Goal: Book appointment/travel/reservation

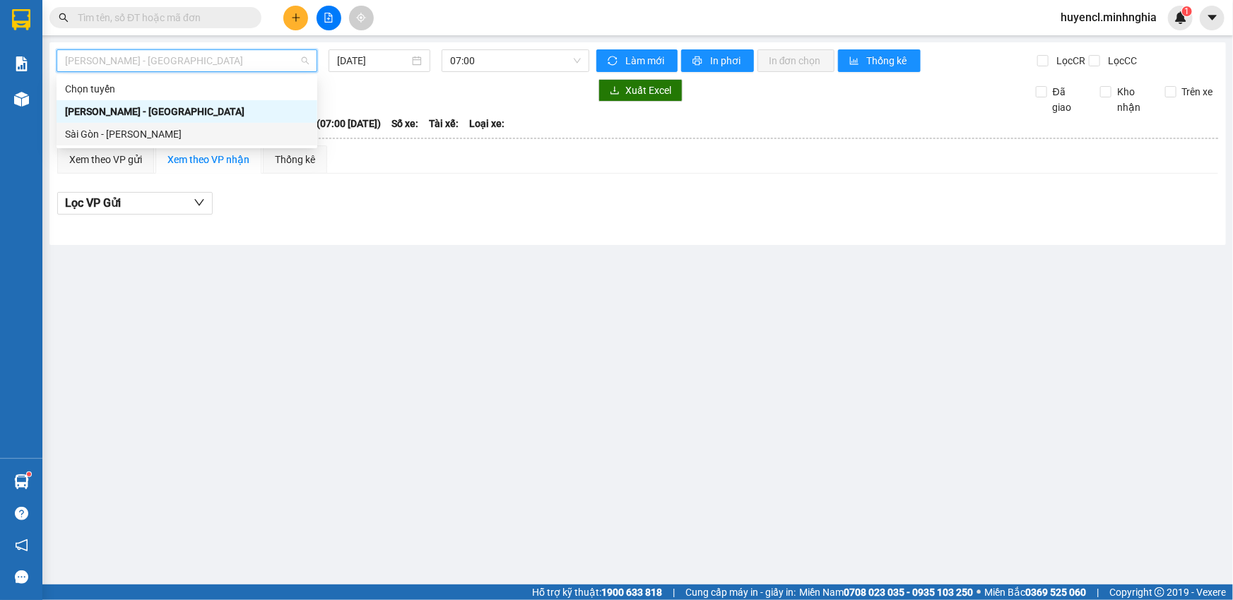
click at [202, 130] on div "Sài Gòn - [PERSON_NAME]" at bounding box center [187, 134] width 244 height 16
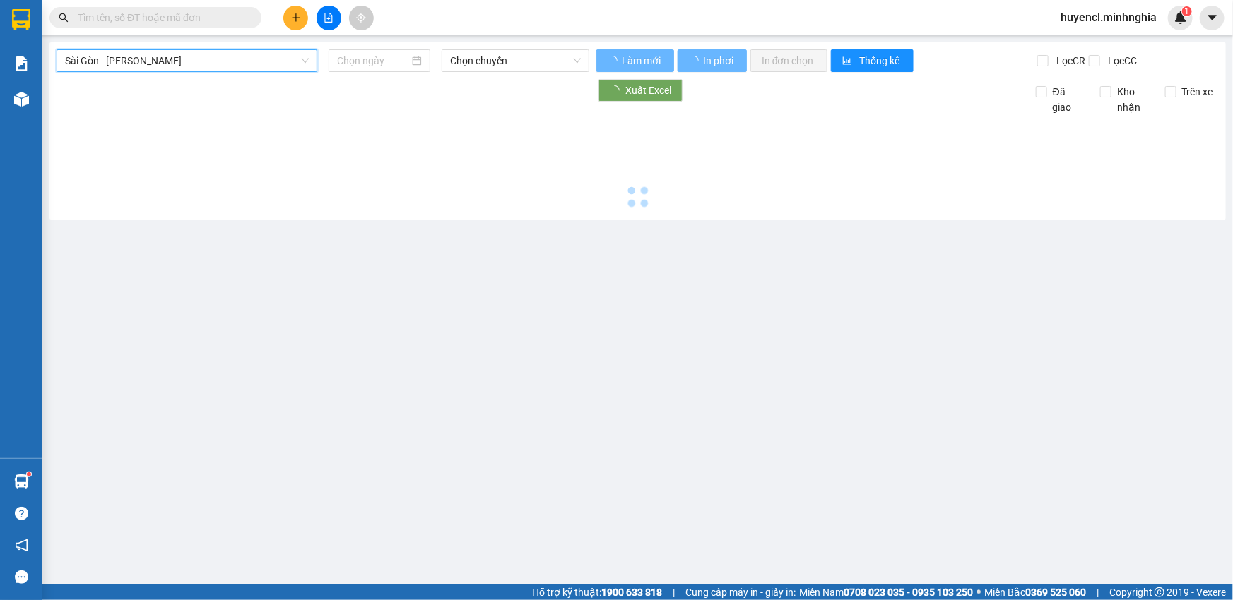
type input "[DATE]"
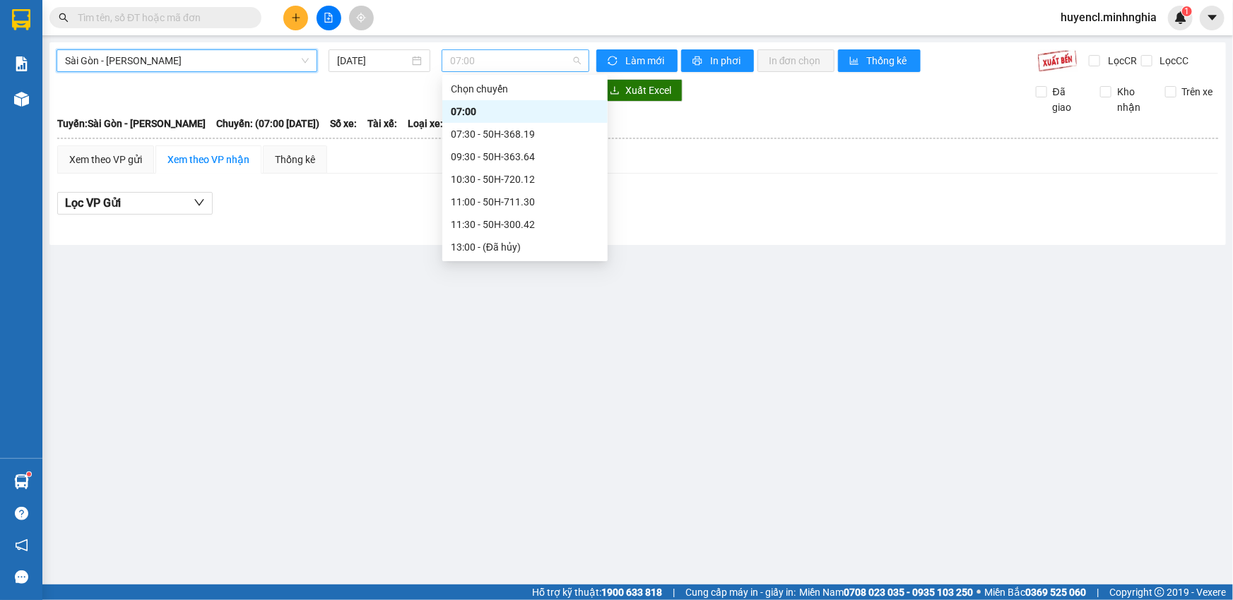
click at [486, 62] on span "07:00" at bounding box center [515, 60] width 131 height 21
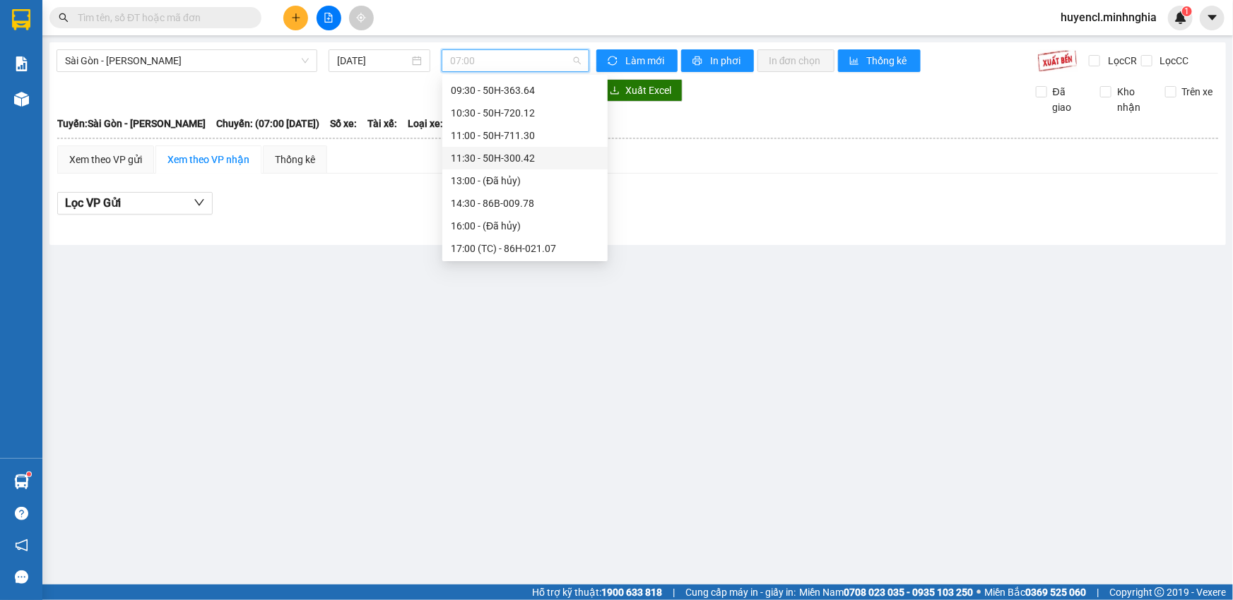
scroll to position [86, 0]
click at [515, 185] on div "14:30 - 86B-009.78" at bounding box center [525, 184] width 148 height 16
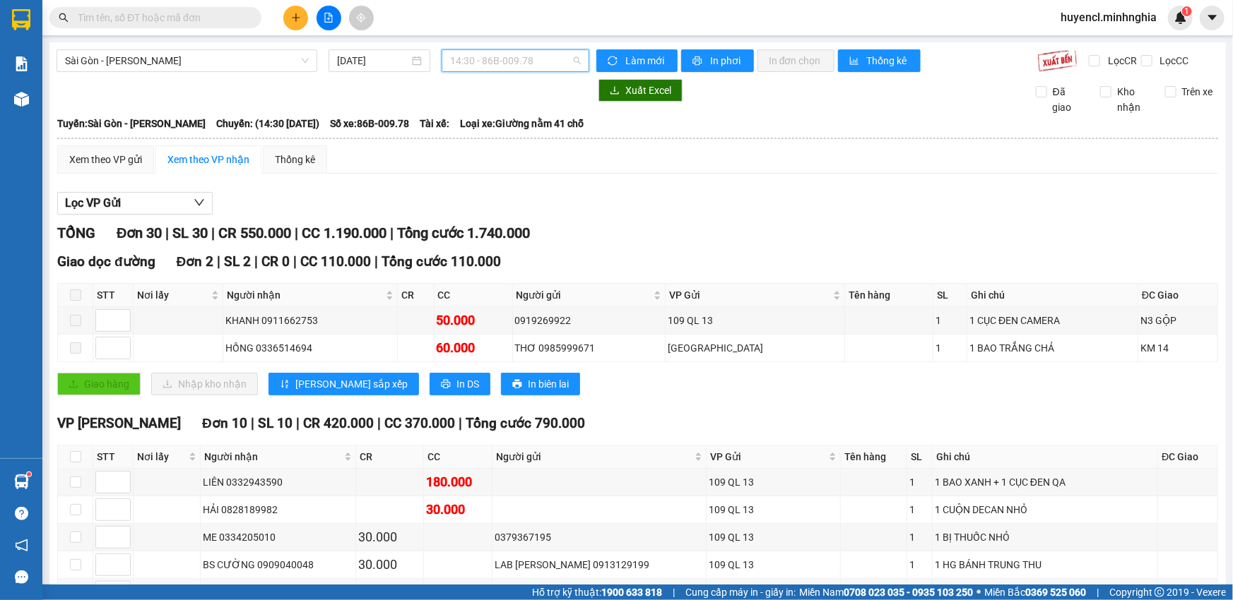
click at [504, 64] on span "14:30 - 86B-009.78" at bounding box center [515, 60] width 131 height 21
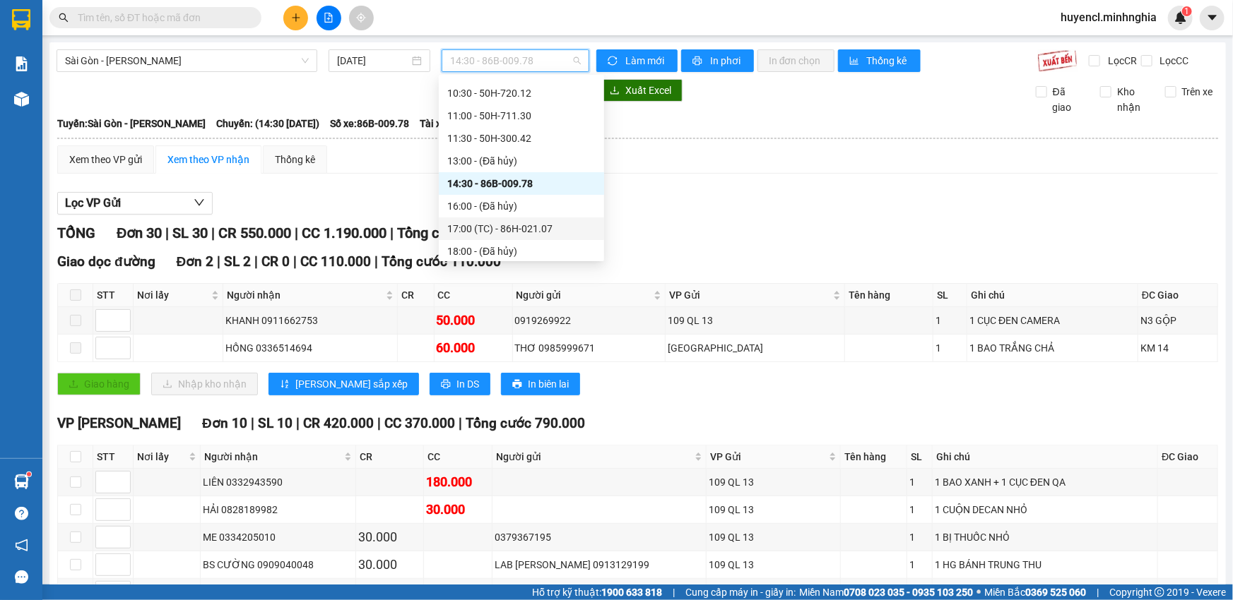
click at [552, 230] on div "17:00 (TC) - 86H-021.07" at bounding box center [521, 229] width 148 height 16
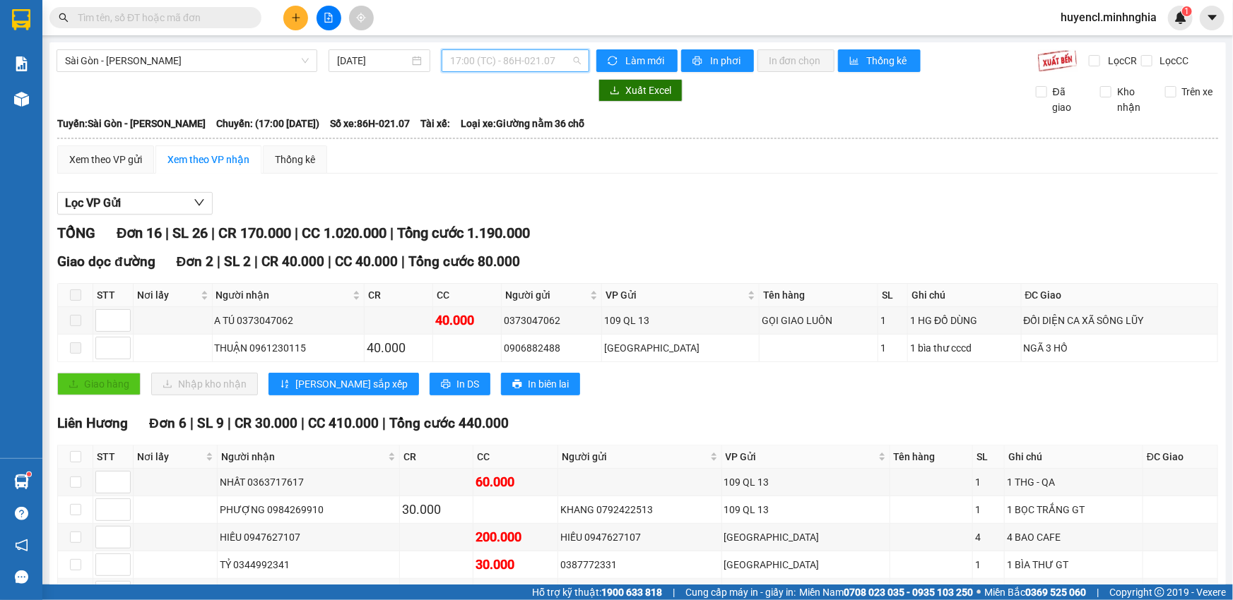
click at [497, 52] on span "17:00 (TC) - 86H-021.07" at bounding box center [515, 60] width 131 height 21
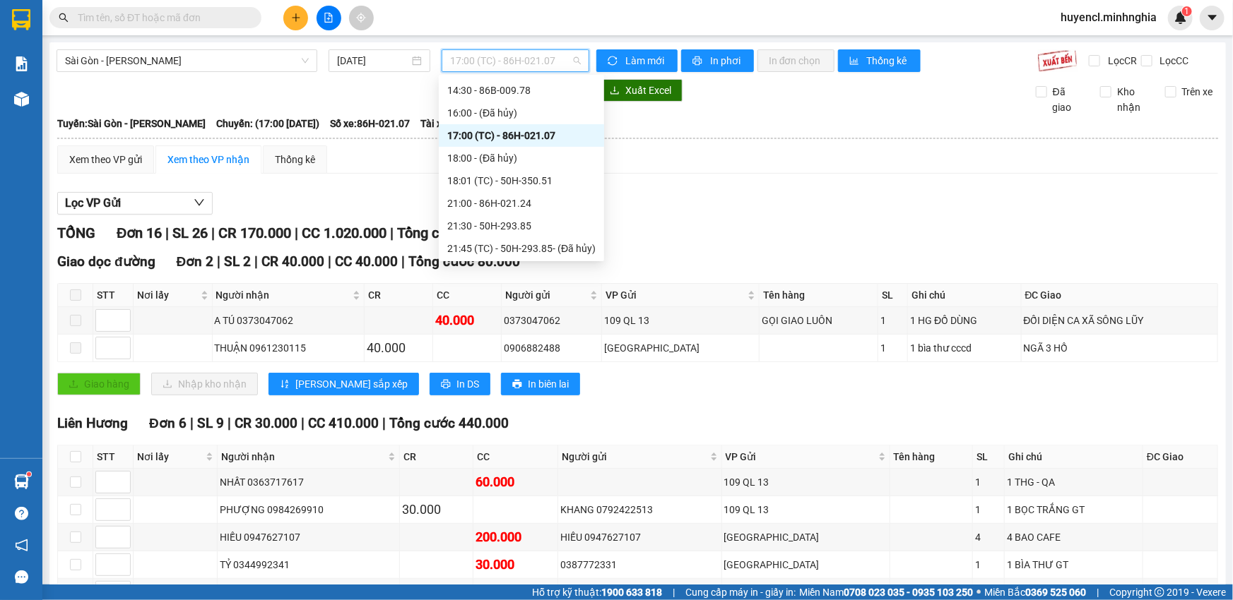
scroll to position [203, 0]
click at [544, 153] on div "18:01 (TC) - 50H-350.51" at bounding box center [521, 158] width 148 height 16
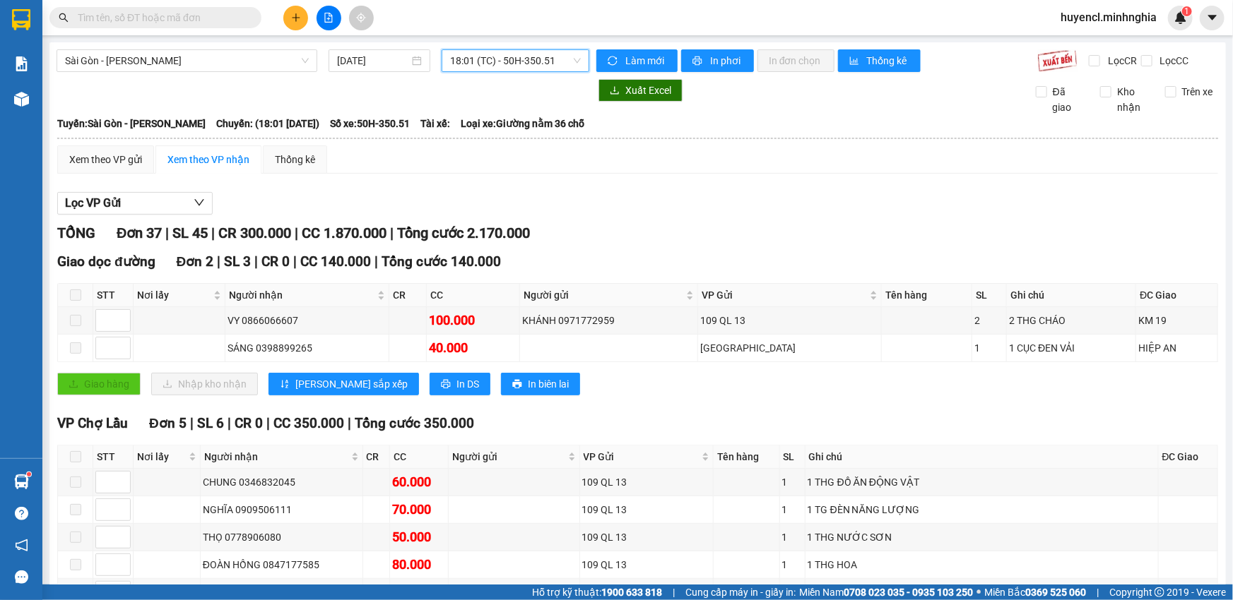
click at [519, 64] on span "18:01 (TC) - 50H-350.51" at bounding box center [515, 60] width 131 height 21
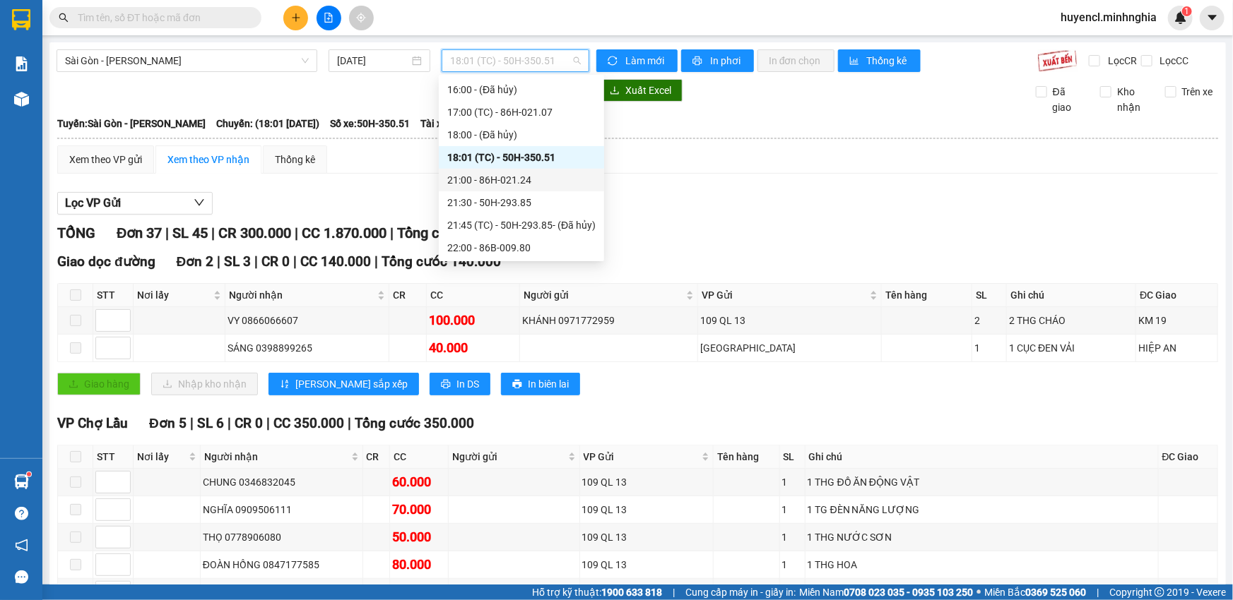
click at [529, 182] on div "21:00 - 86H-021.24" at bounding box center [521, 180] width 148 height 16
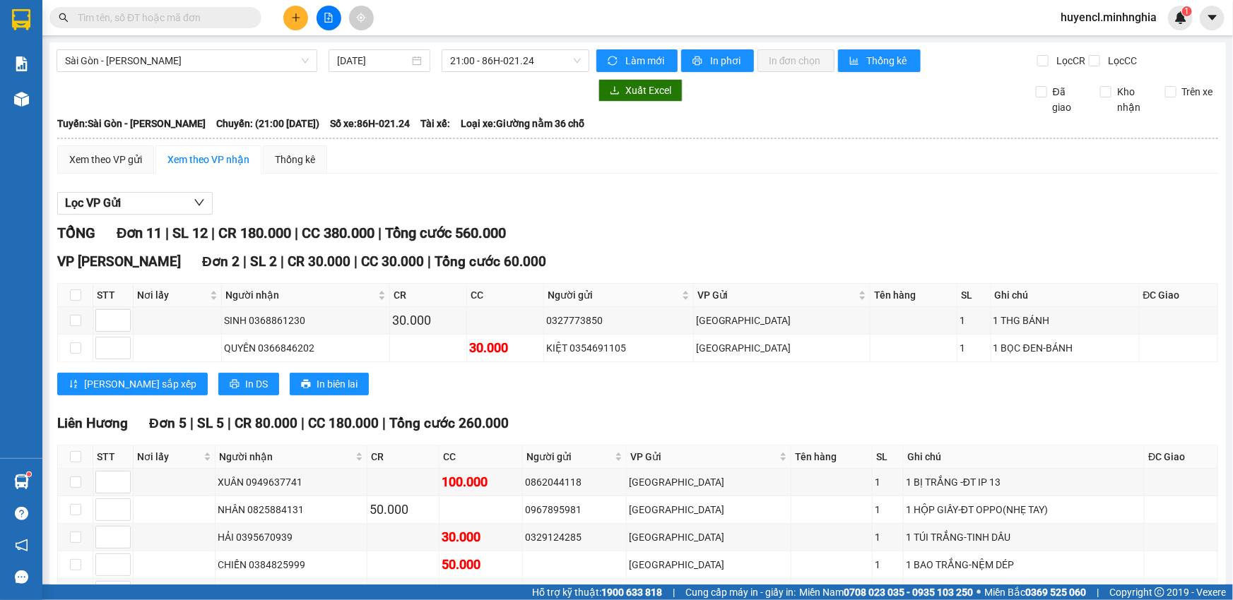
click at [523, 64] on span "21:00 - 86H-021.24" at bounding box center [515, 60] width 131 height 21
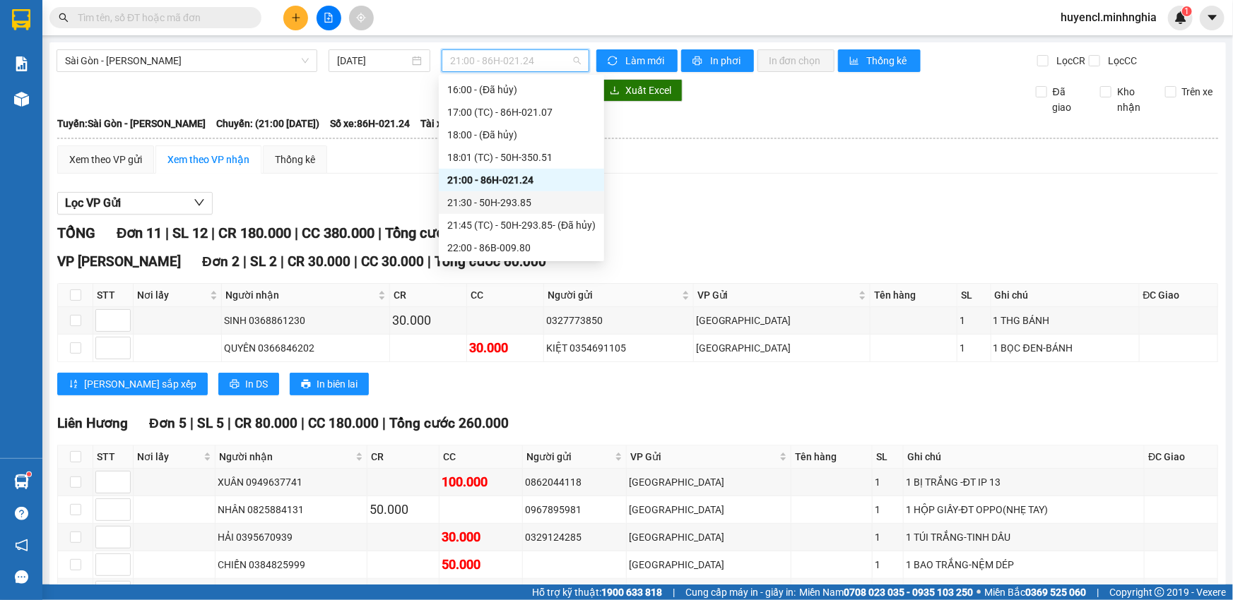
click at [542, 200] on div "21:30 - 50H-293.85" at bounding box center [521, 203] width 148 height 16
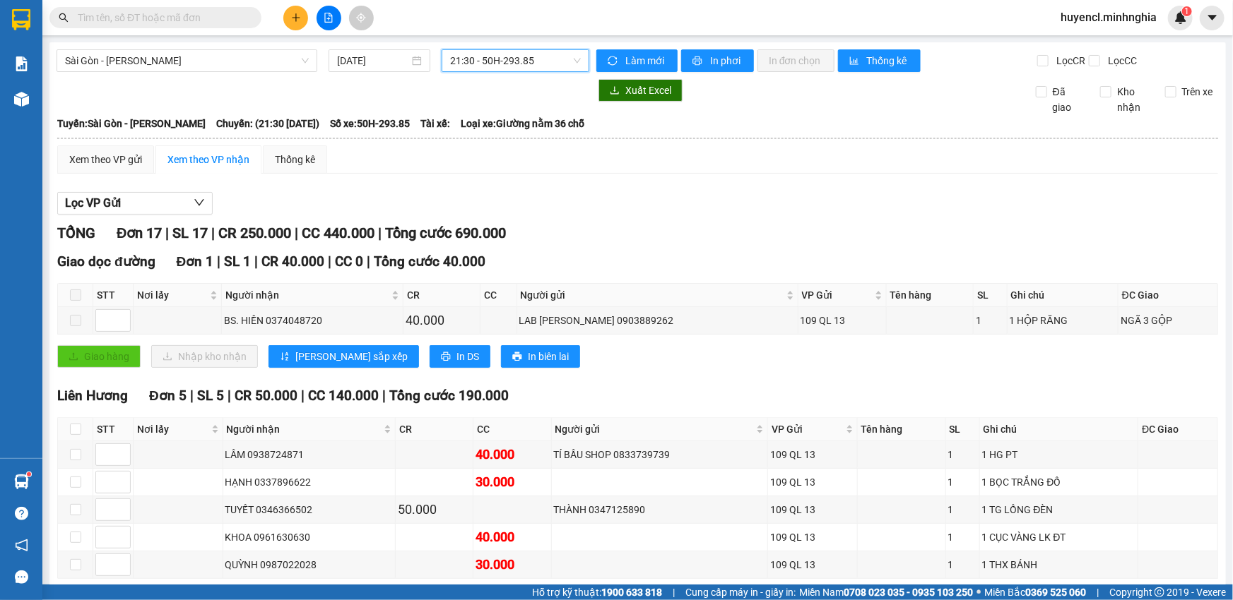
click at [508, 64] on span "21:30 - 50H-293.85" at bounding box center [515, 60] width 131 height 21
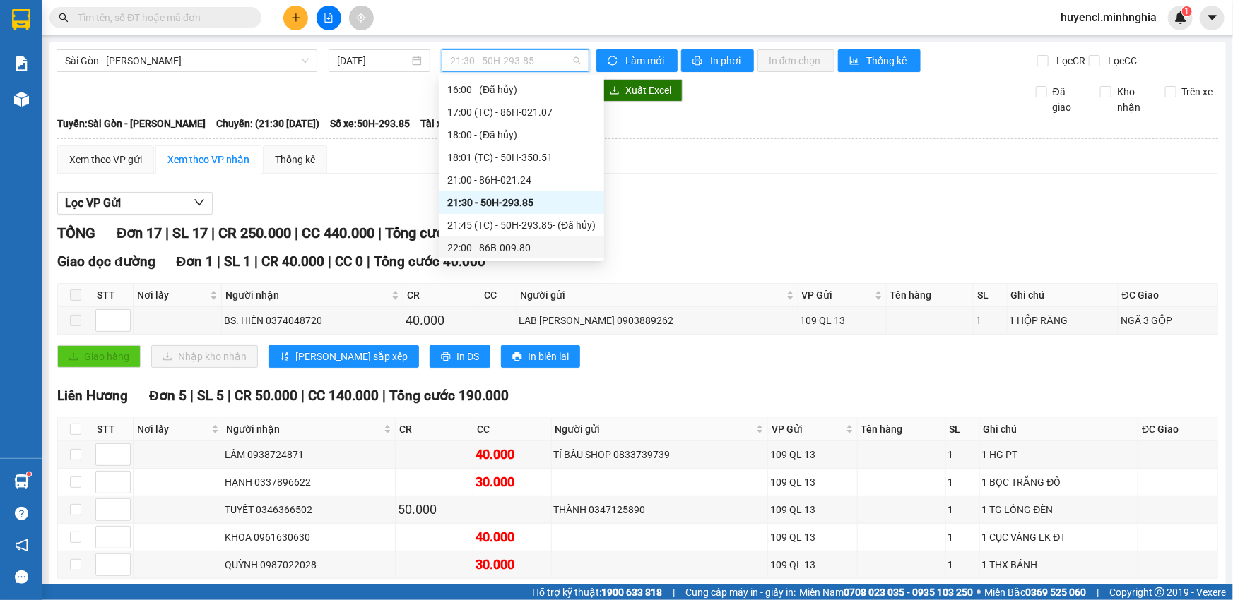
click at [538, 240] on div "22:00 - 86B-009.80" at bounding box center [521, 248] width 148 height 16
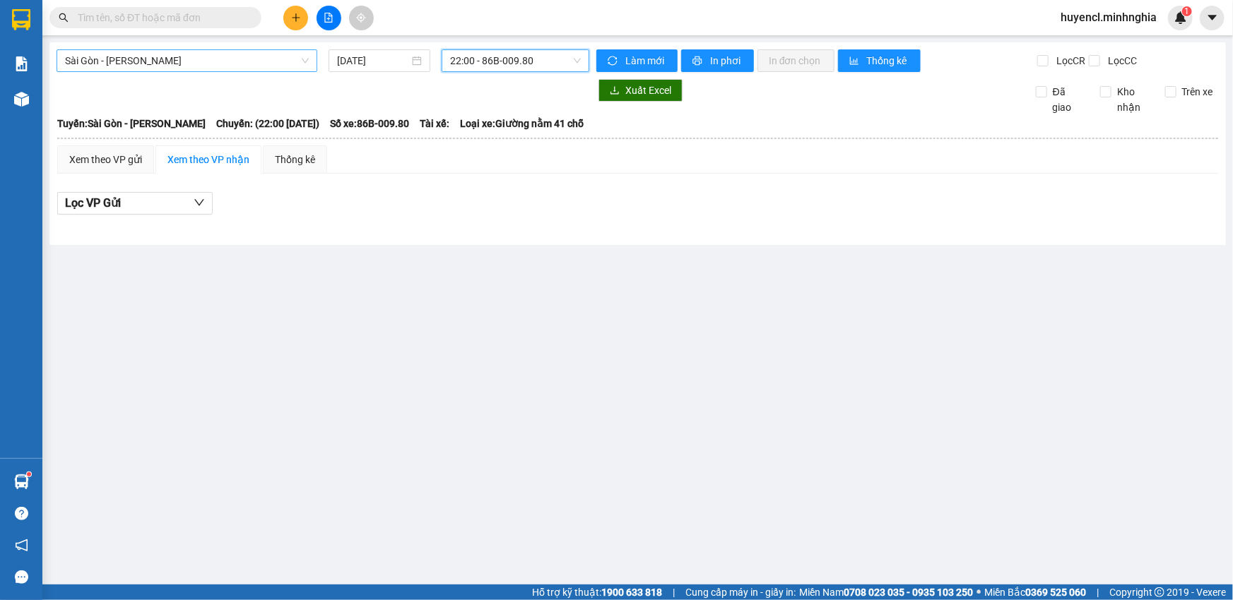
click at [299, 53] on span "Sài Gòn - [PERSON_NAME]" at bounding box center [187, 60] width 244 height 21
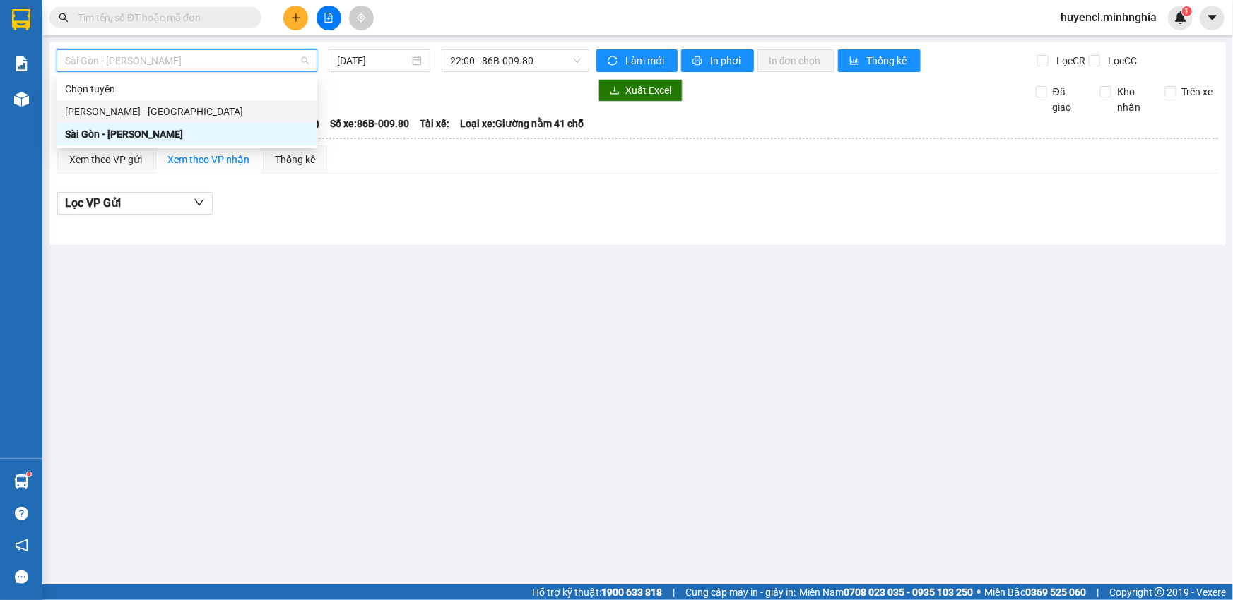
click at [260, 107] on div "[PERSON_NAME] - [GEOGRAPHIC_DATA]" at bounding box center [187, 112] width 244 height 16
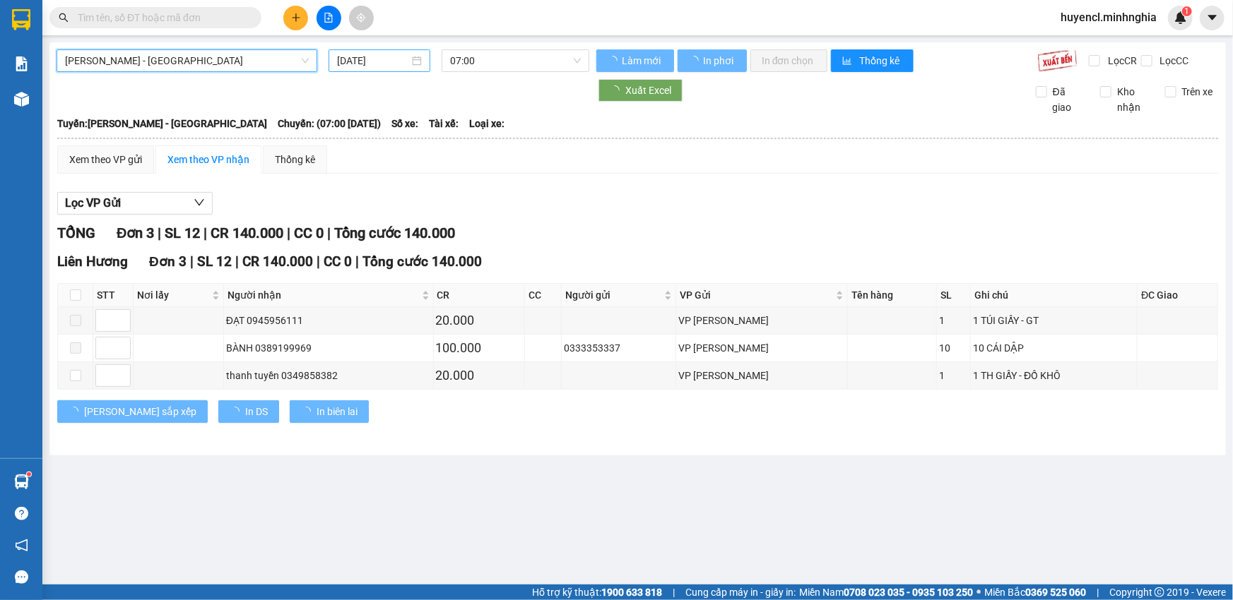
click at [397, 57] on input "[DATE]" at bounding box center [373, 61] width 72 height 16
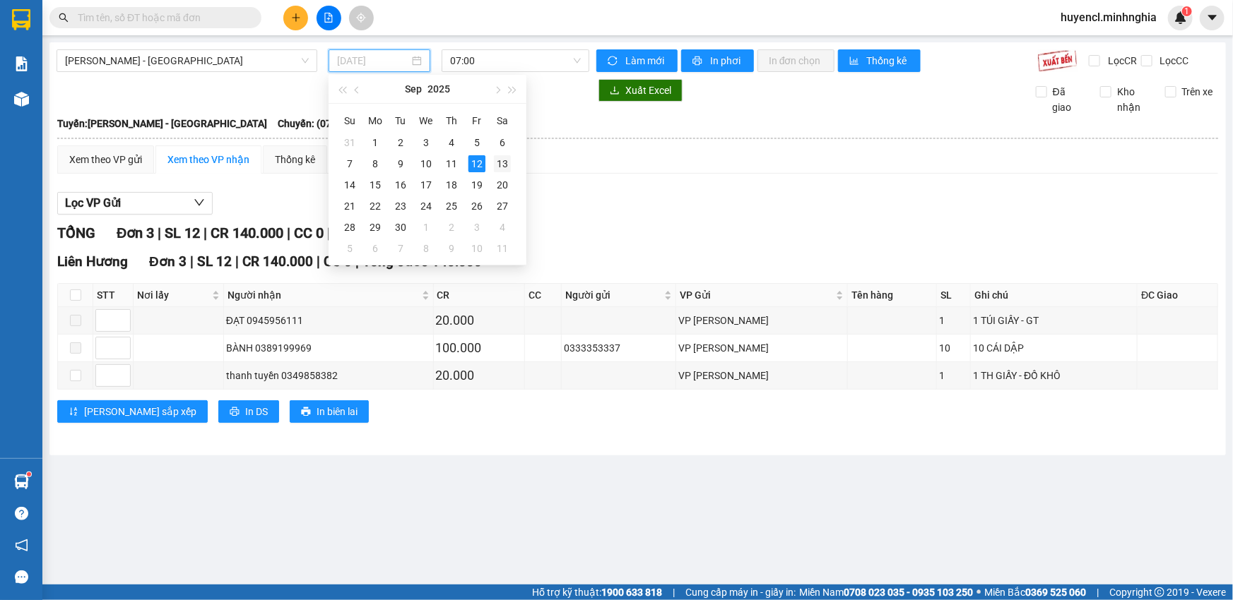
click at [504, 166] on div "13" at bounding box center [502, 163] width 17 height 17
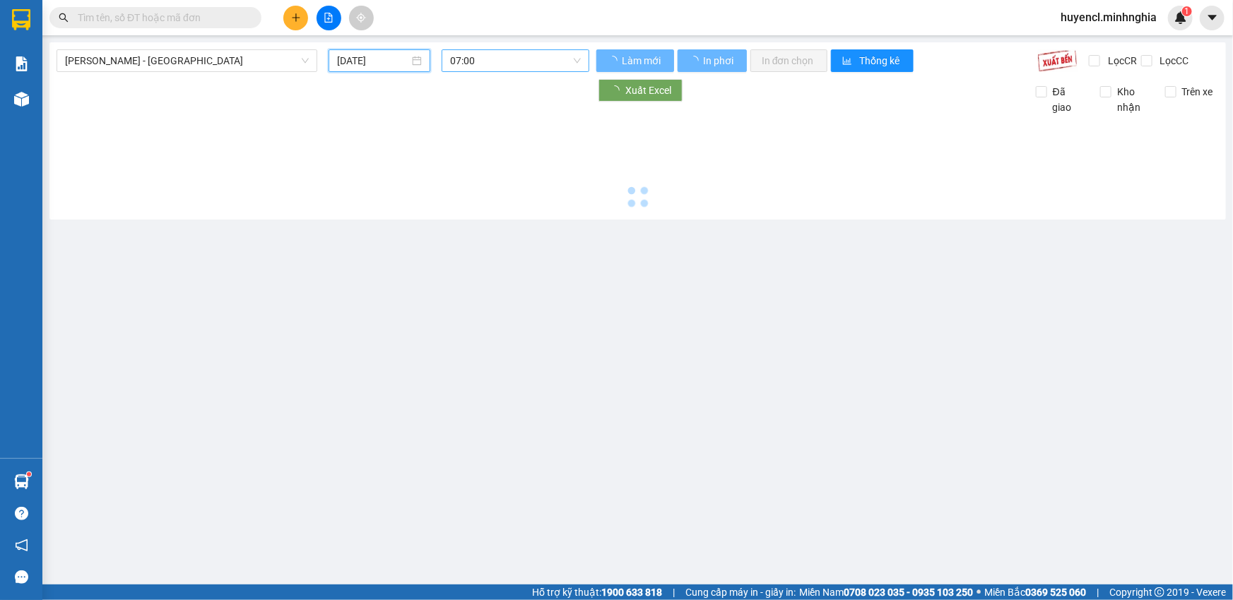
type input "[DATE]"
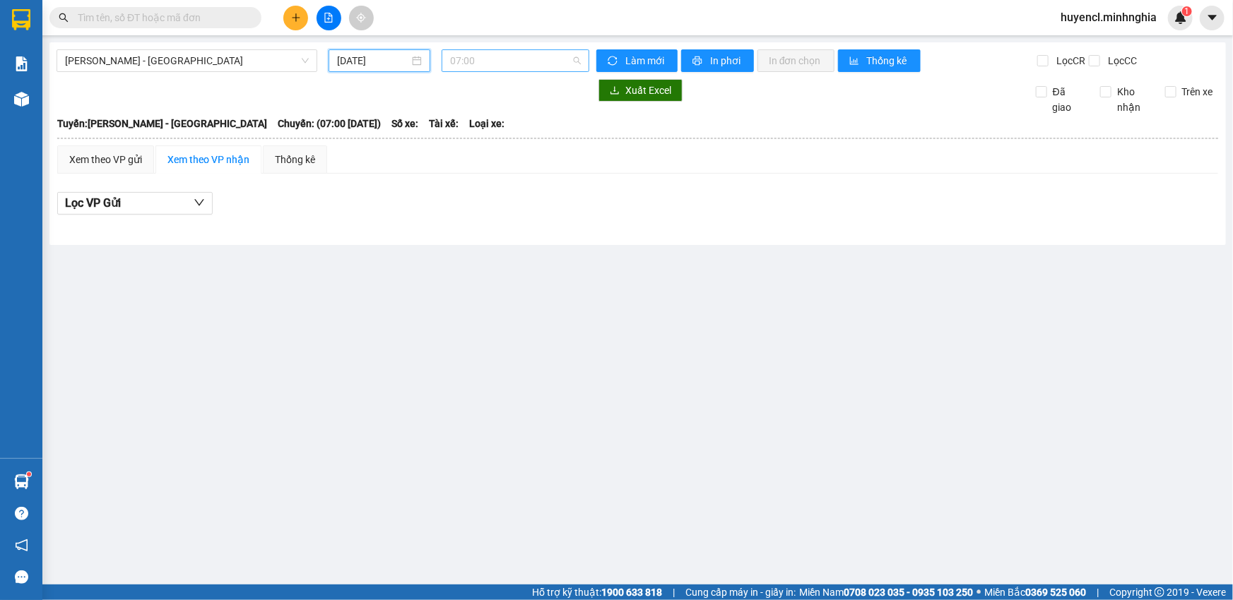
click at [530, 56] on span "07:00" at bounding box center [515, 60] width 131 height 21
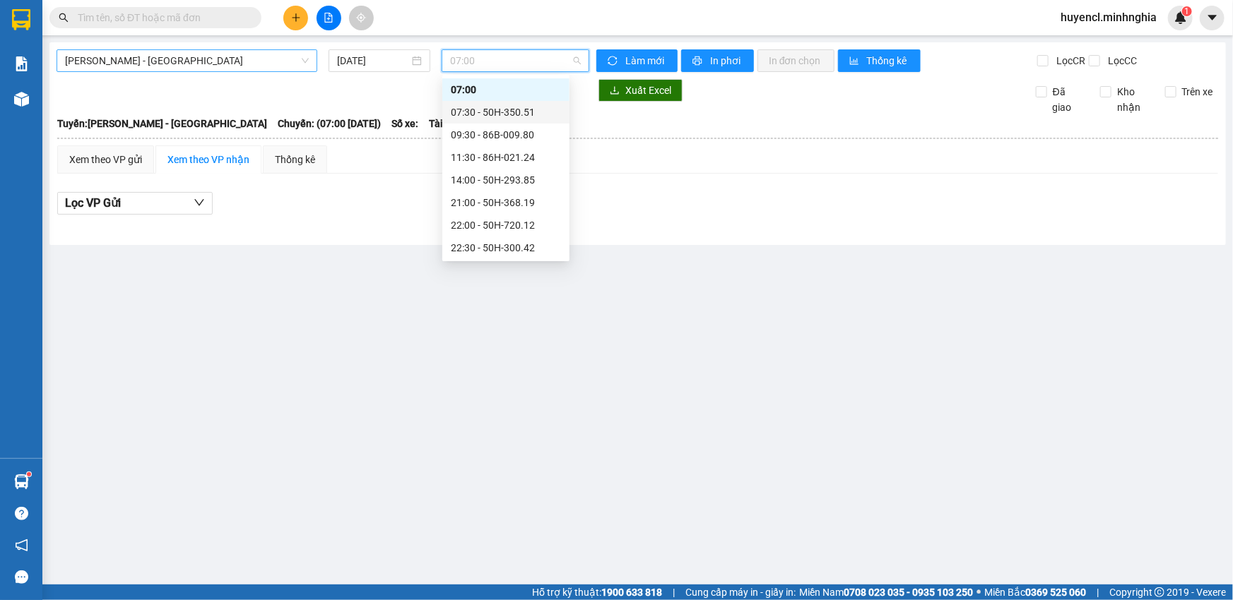
click at [266, 60] on span "[PERSON_NAME] - [GEOGRAPHIC_DATA]" at bounding box center [187, 60] width 244 height 21
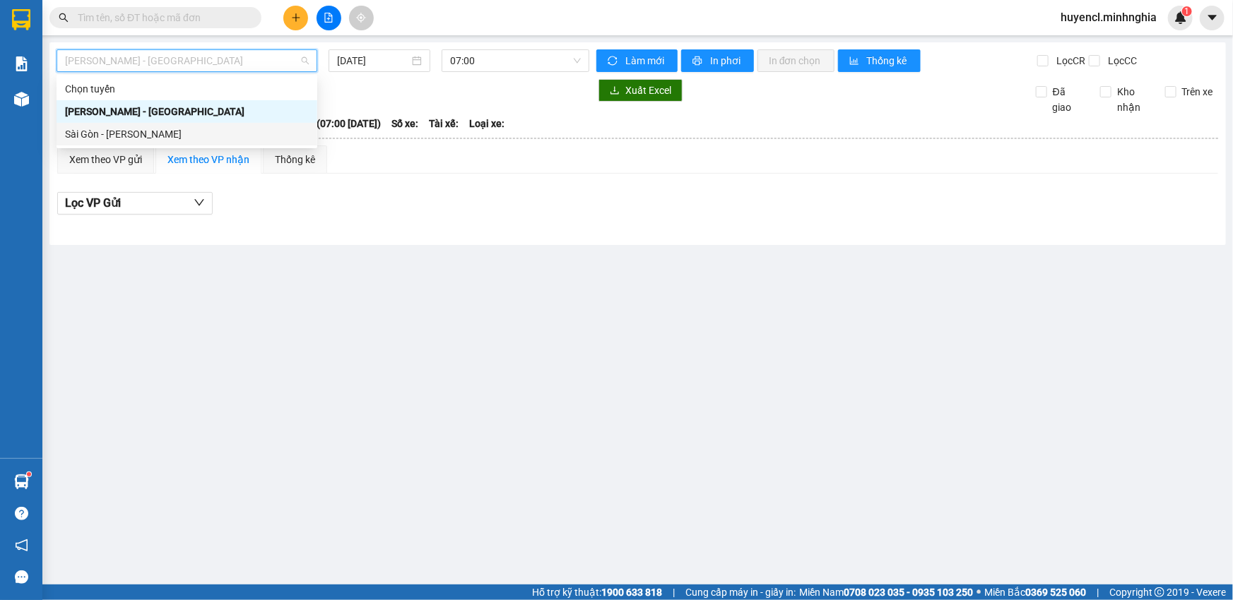
click at [246, 135] on div "Sài Gòn - [PERSON_NAME]" at bounding box center [187, 134] width 244 height 16
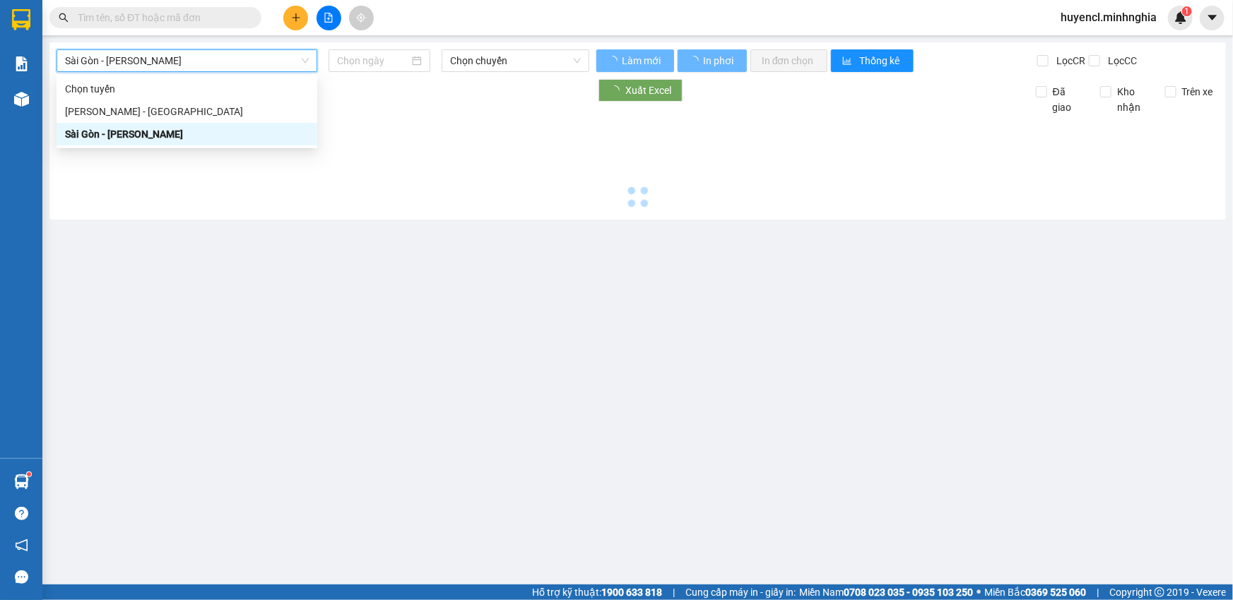
type input "[DATE]"
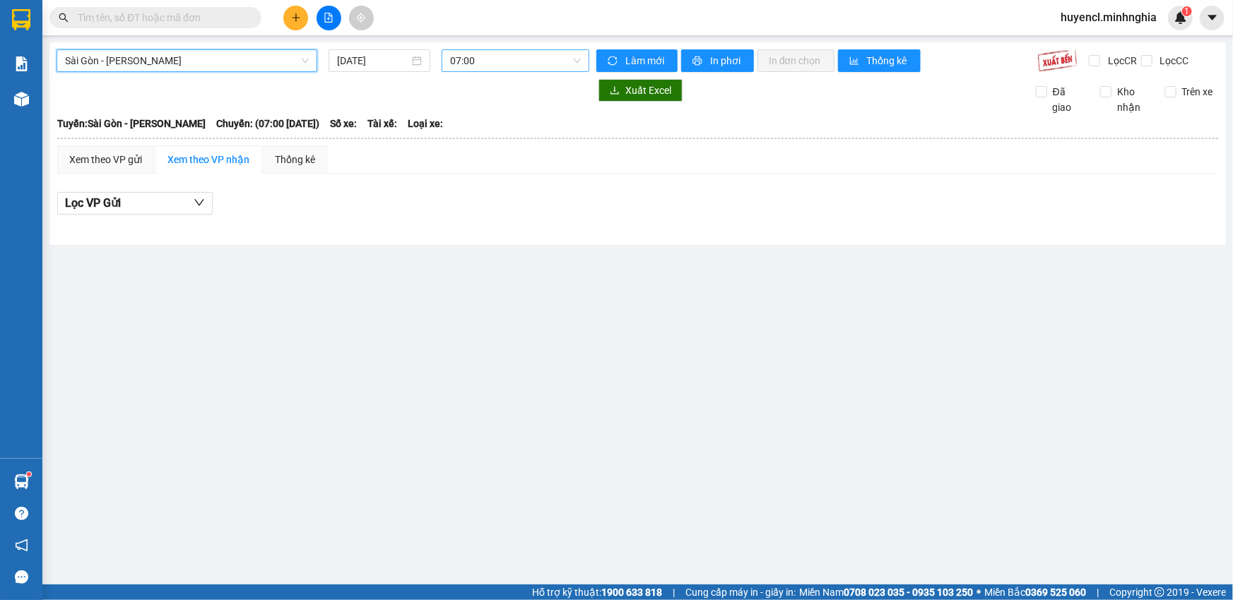
click at [550, 61] on span "07:00" at bounding box center [515, 60] width 131 height 21
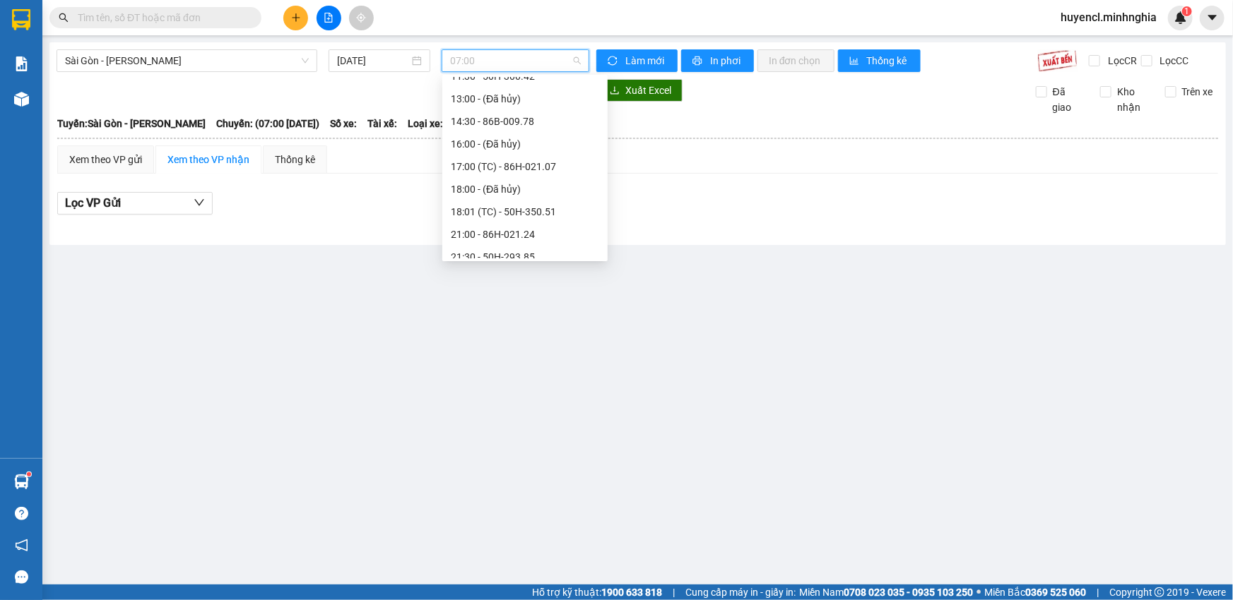
scroll to position [150, 0]
drag, startPoint x: 545, startPoint y: 211, endPoint x: 540, endPoint y: 237, distance: 25.8
click at [540, 237] on div "Chọn chuyến 07:00 07:30 - 50H-368.19 09:30 - 50H-363.64 10:30 - 50H-720.12 11:0…" at bounding box center [524, 119] width 165 height 384
click at [540, 237] on div "21:00 - 86H-021.24" at bounding box center [525, 233] width 148 height 16
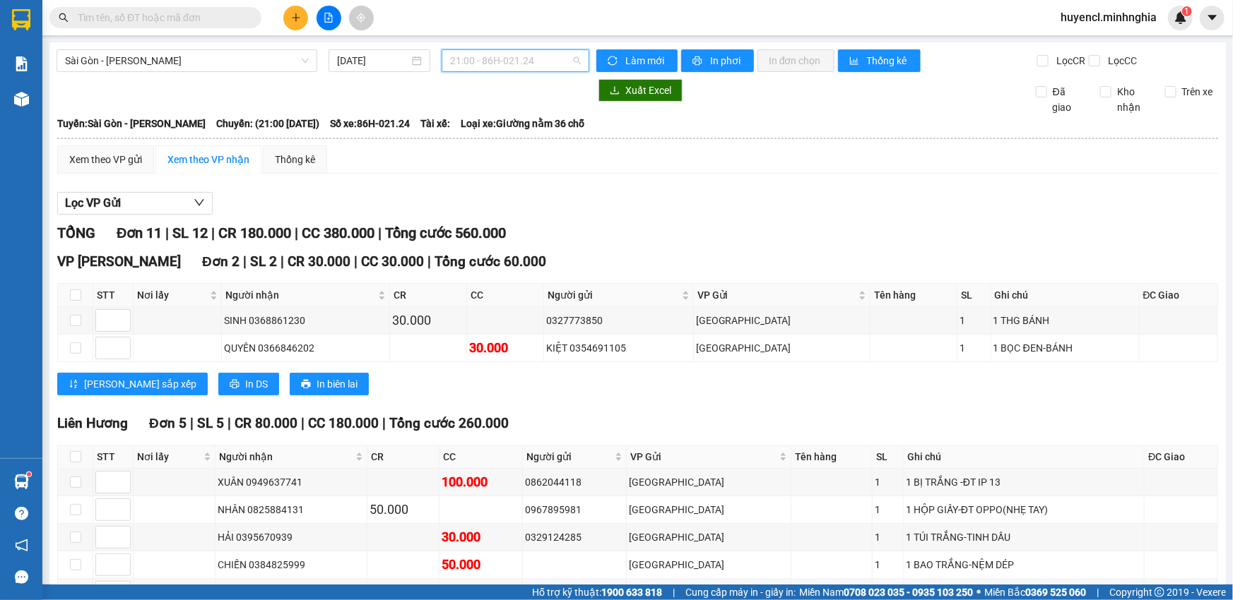
drag, startPoint x: 497, startPoint y: 59, endPoint x: 492, endPoint y: 69, distance: 12.0
click at [497, 53] on span "21:00 - 86H-021.24" at bounding box center [515, 60] width 131 height 21
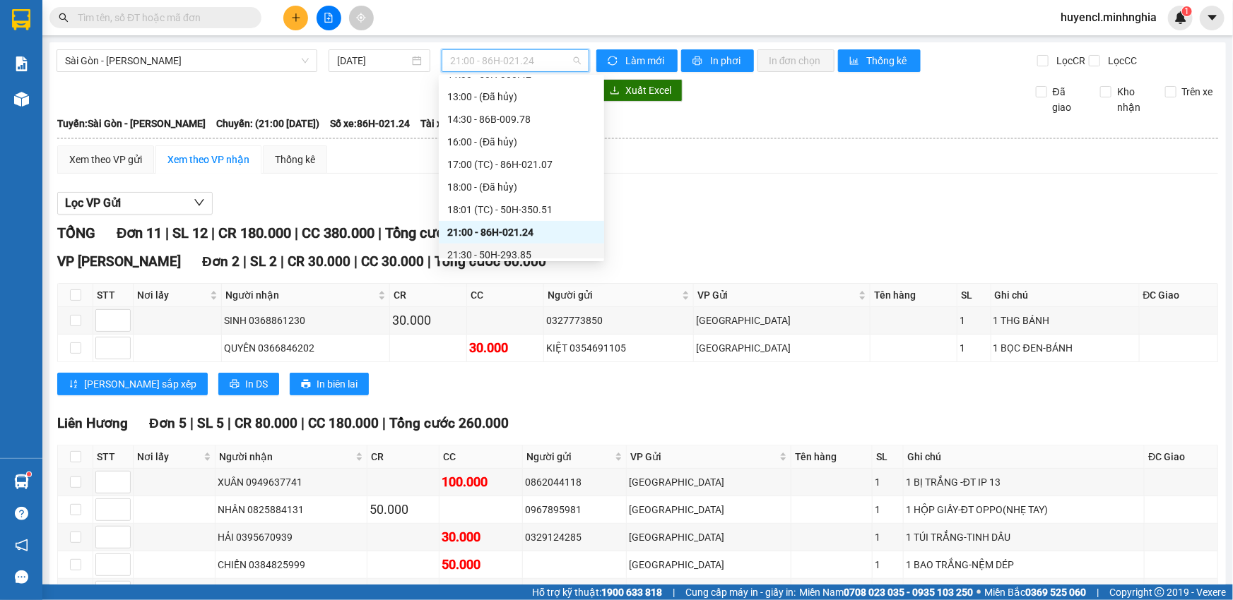
click at [523, 255] on div "21:30 - 50H-293.85" at bounding box center [521, 255] width 148 height 16
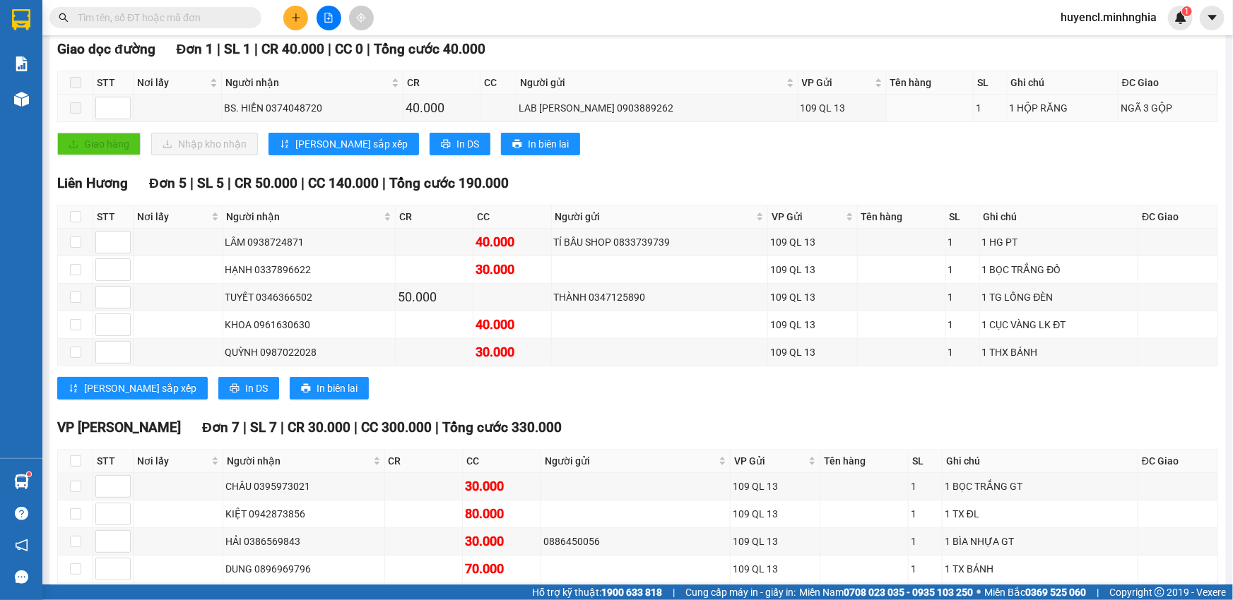
scroll to position [21, 0]
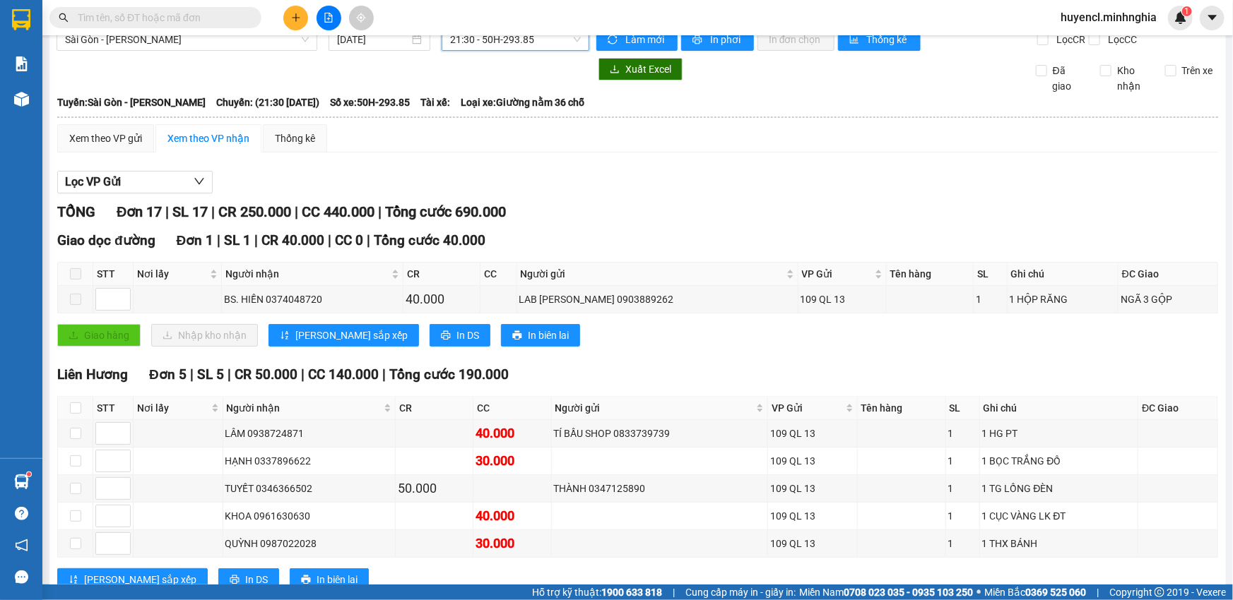
click at [528, 38] on span "21:30 - 50H-293.85" at bounding box center [515, 39] width 131 height 21
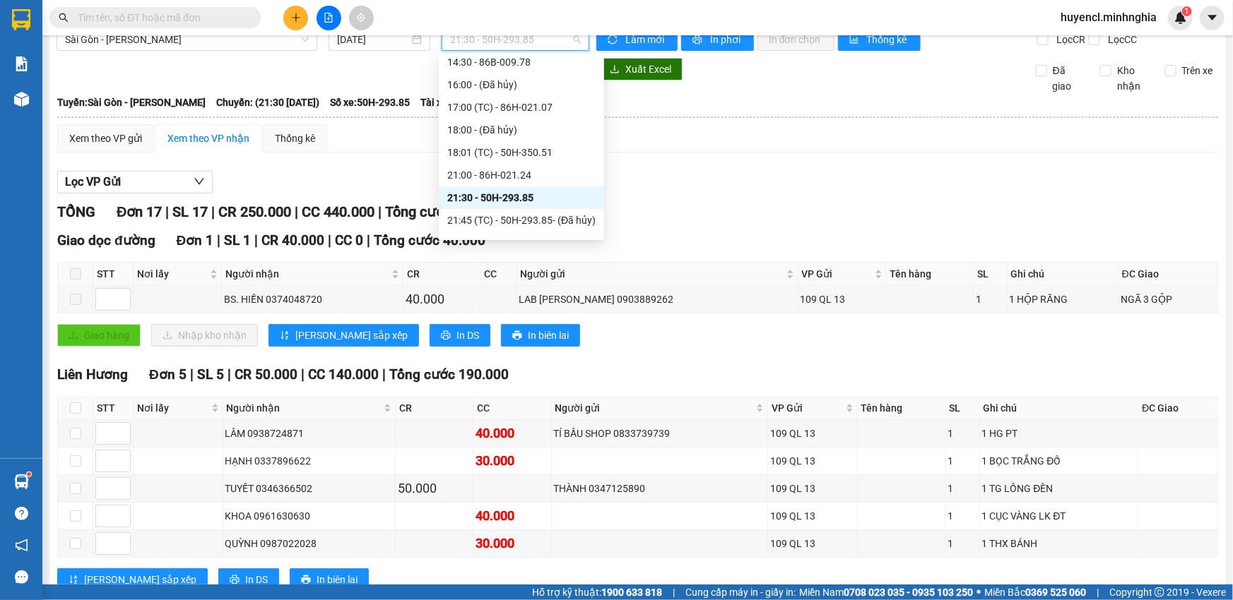
scroll to position [203, 0]
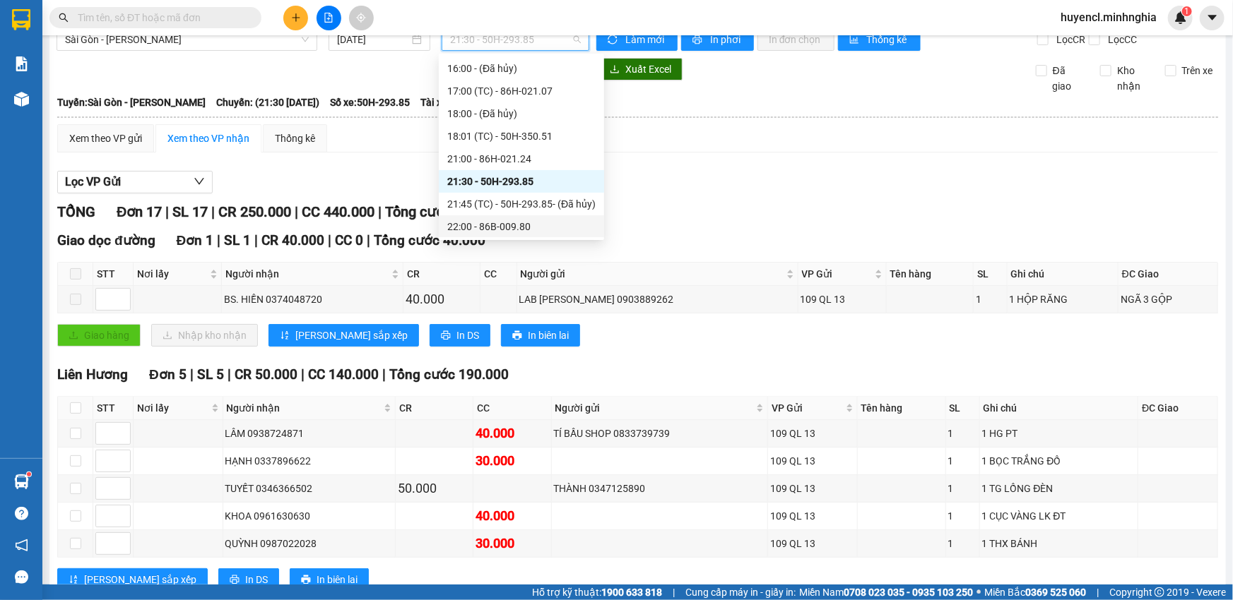
click at [522, 229] on div "22:00 - 86B-009.80" at bounding box center [521, 227] width 148 height 16
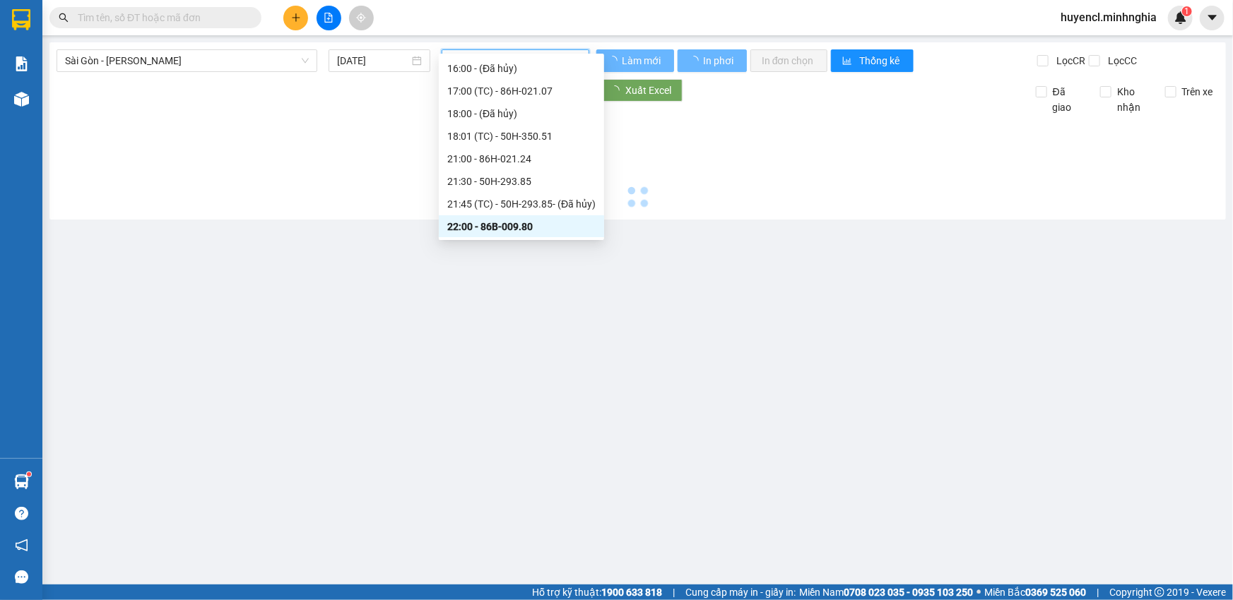
scroll to position [0, 0]
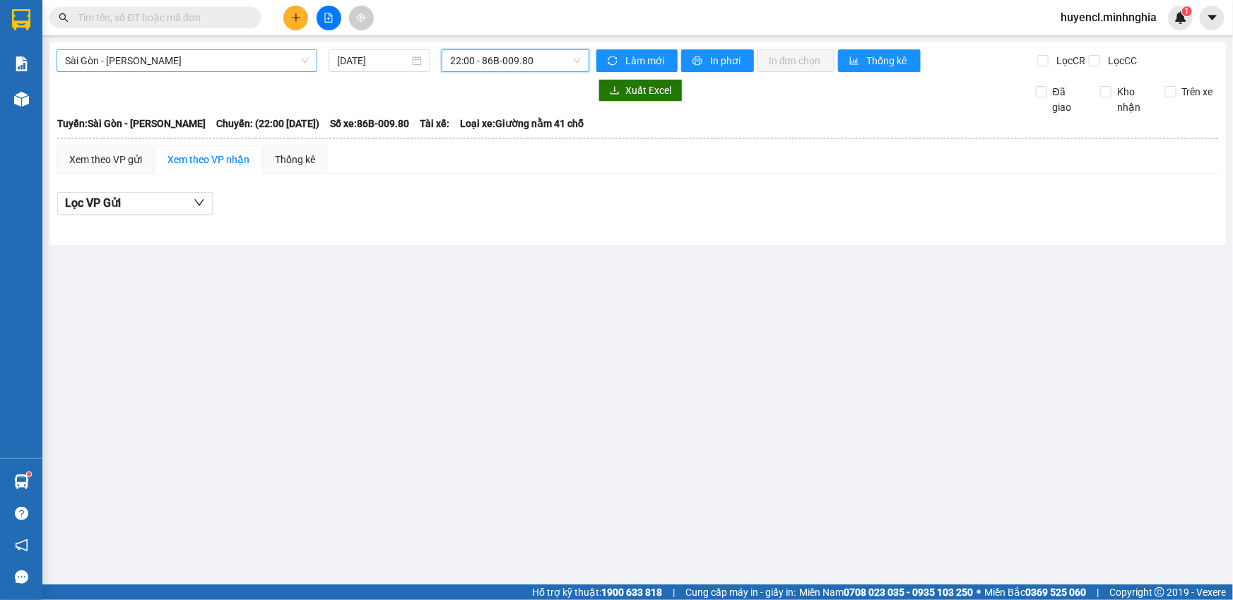
click at [221, 59] on span "Sài Gòn - [PERSON_NAME]" at bounding box center [187, 60] width 244 height 21
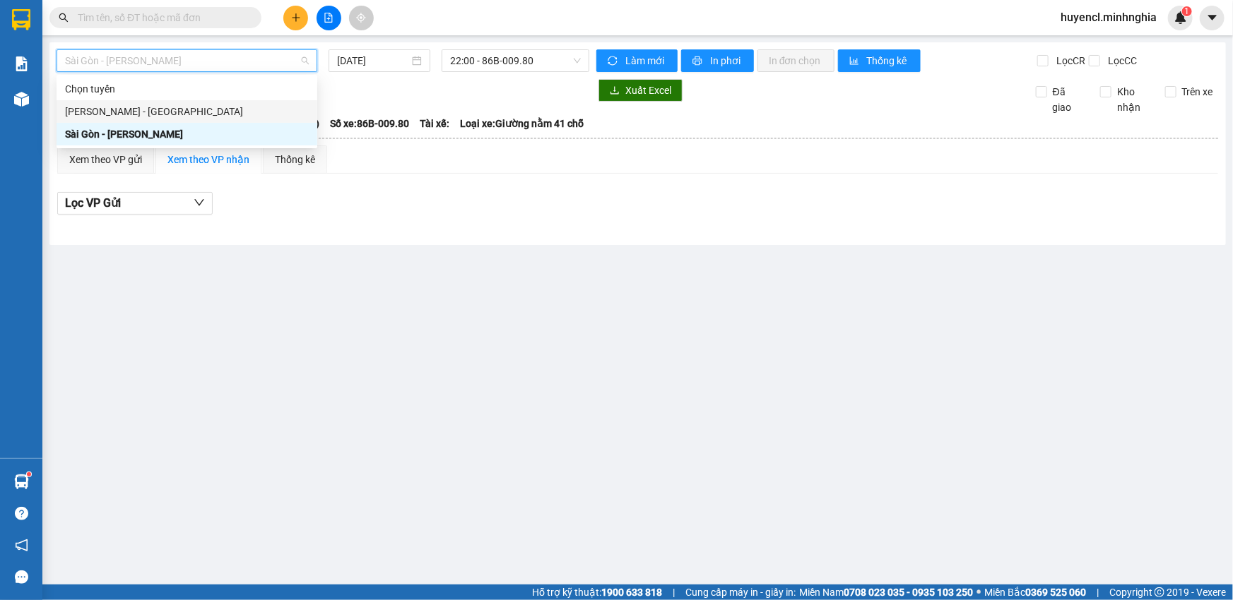
click at [220, 119] on div "[PERSON_NAME] - [GEOGRAPHIC_DATA]" at bounding box center [187, 112] width 244 height 16
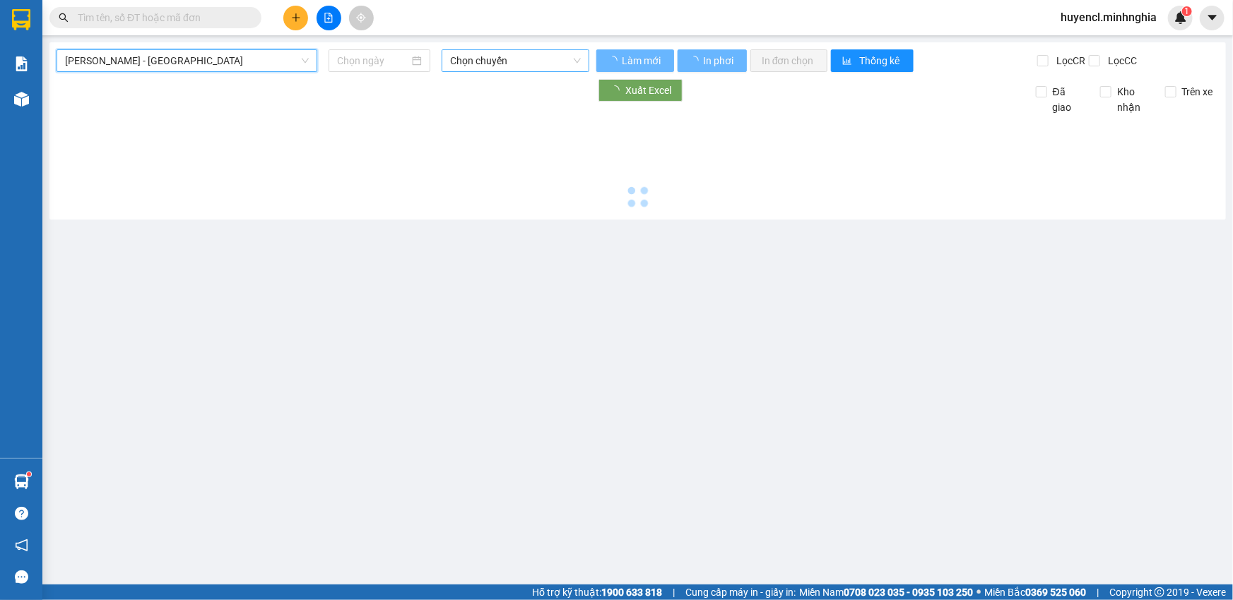
type input "[DATE]"
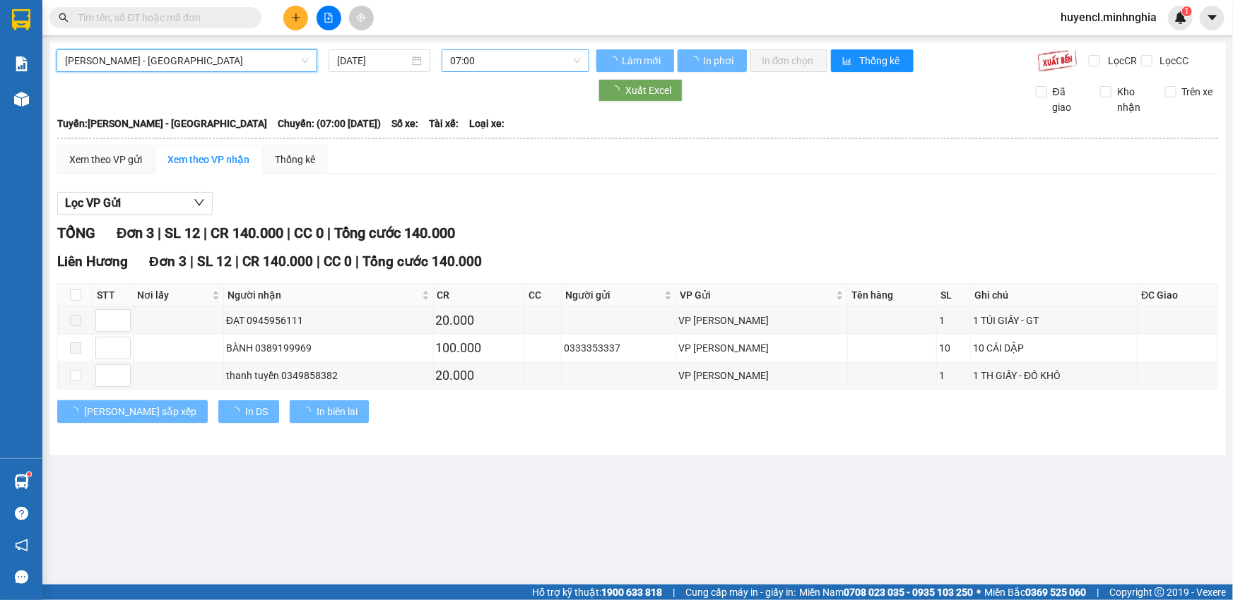
click at [490, 59] on span "07:00" at bounding box center [515, 60] width 131 height 21
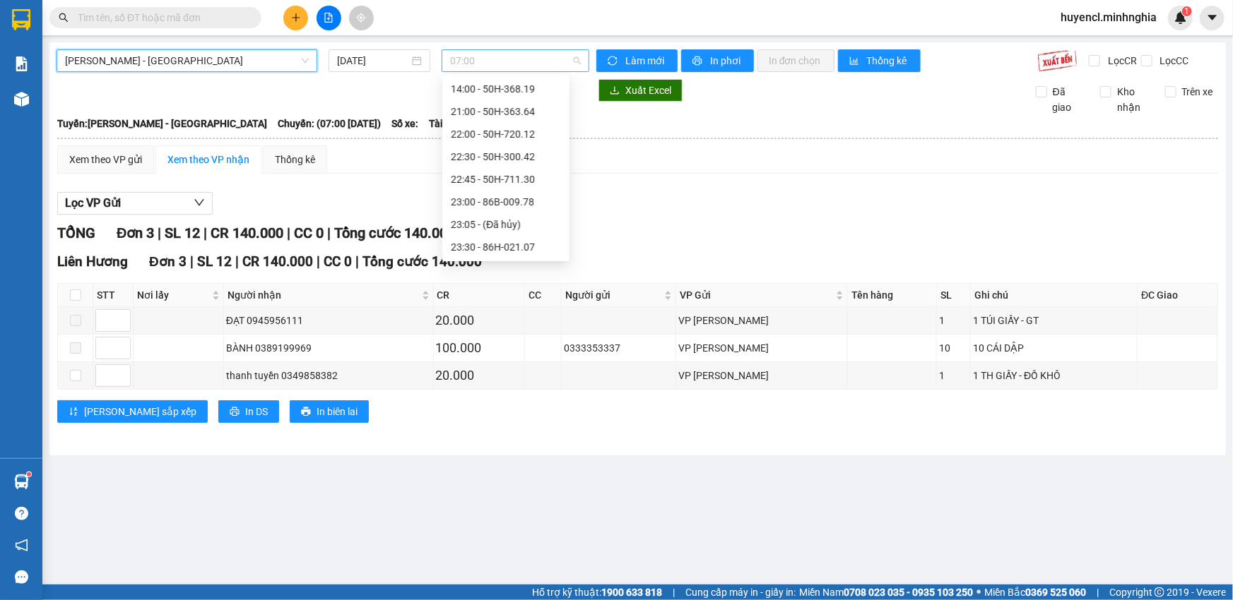
scroll to position [22, 0]
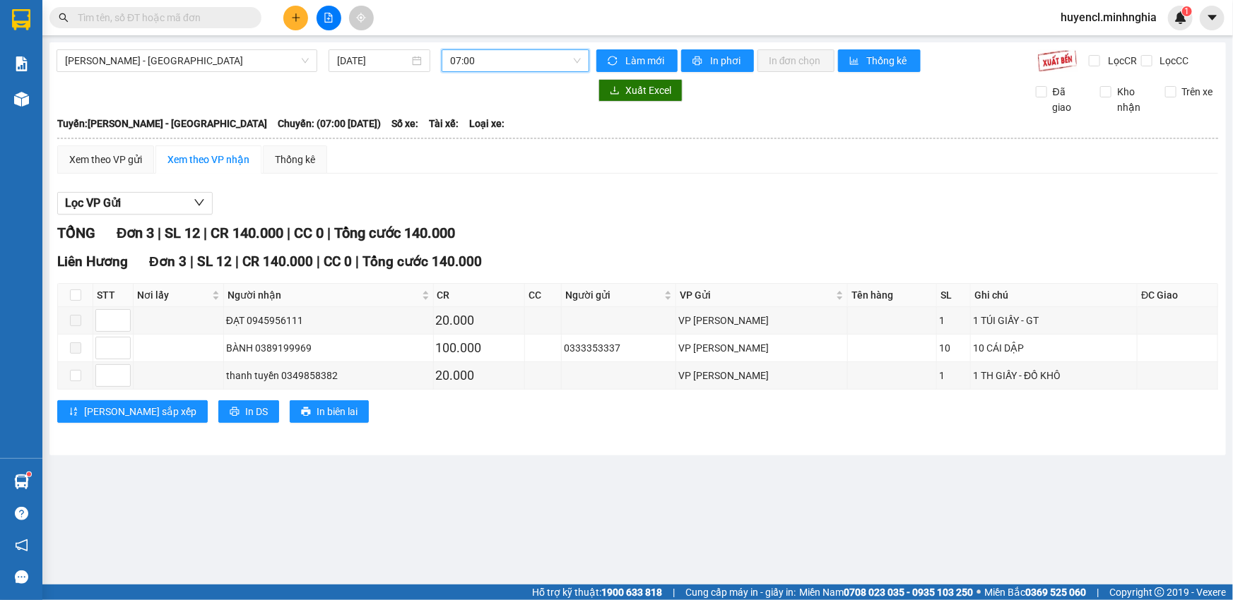
click at [509, 53] on span "07:00" at bounding box center [515, 60] width 131 height 21
click at [248, 58] on span "[PERSON_NAME] - [GEOGRAPHIC_DATA]" at bounding box center [187, 60] width 244 height 21
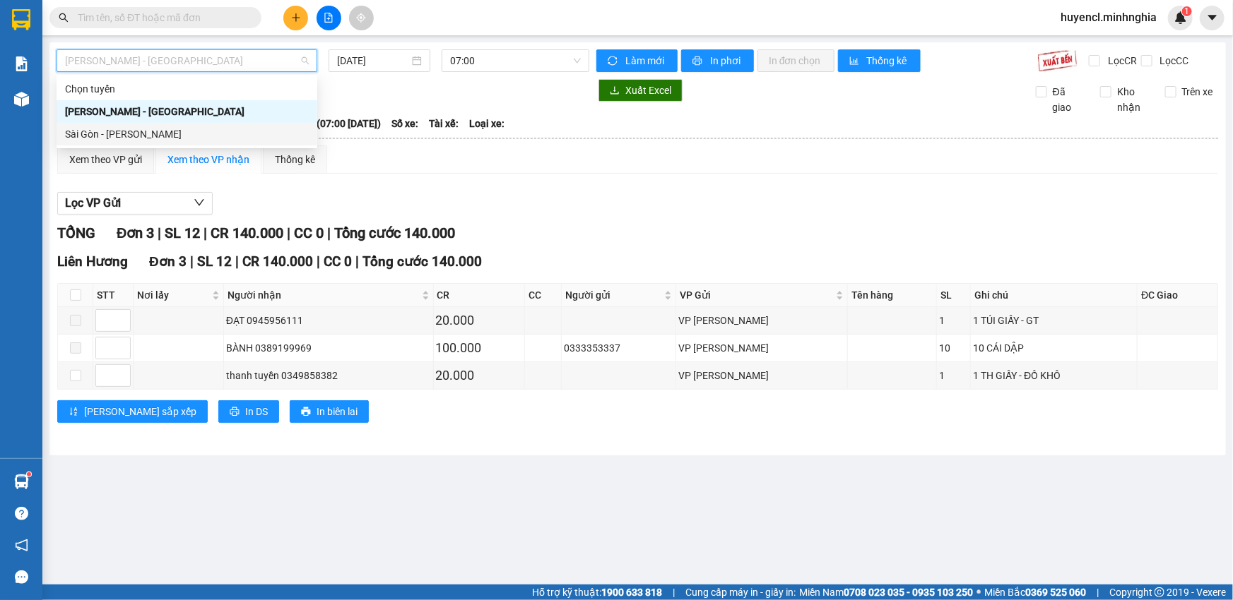
click at [196, 134] on div "Sài Gòn - [PERSON_NAME]" at bounding box center [187, 134] width 244 height 16
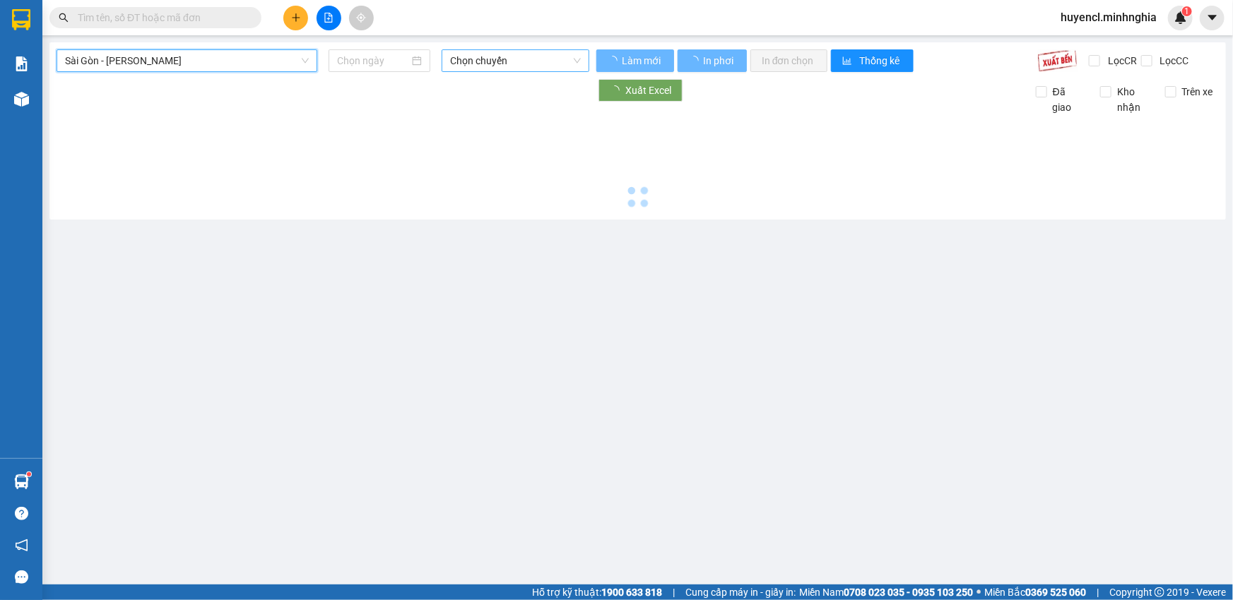
type input "[DATE]"
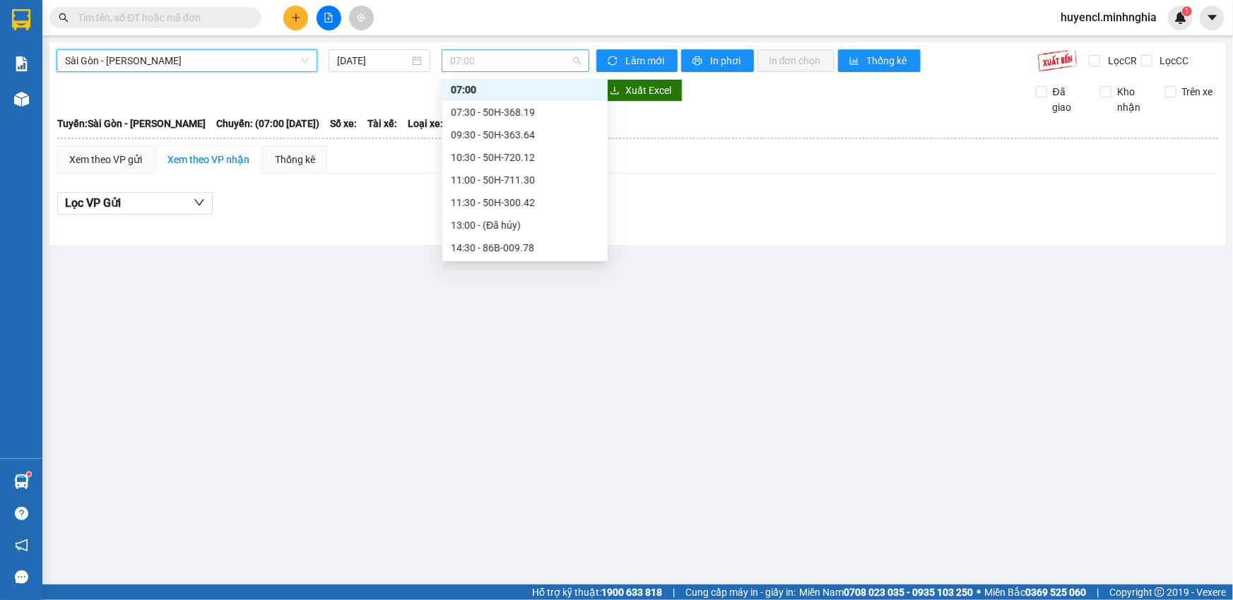
click at [534, 71] on div "07:00" at bounding box center [516, 60] width 148 height 23
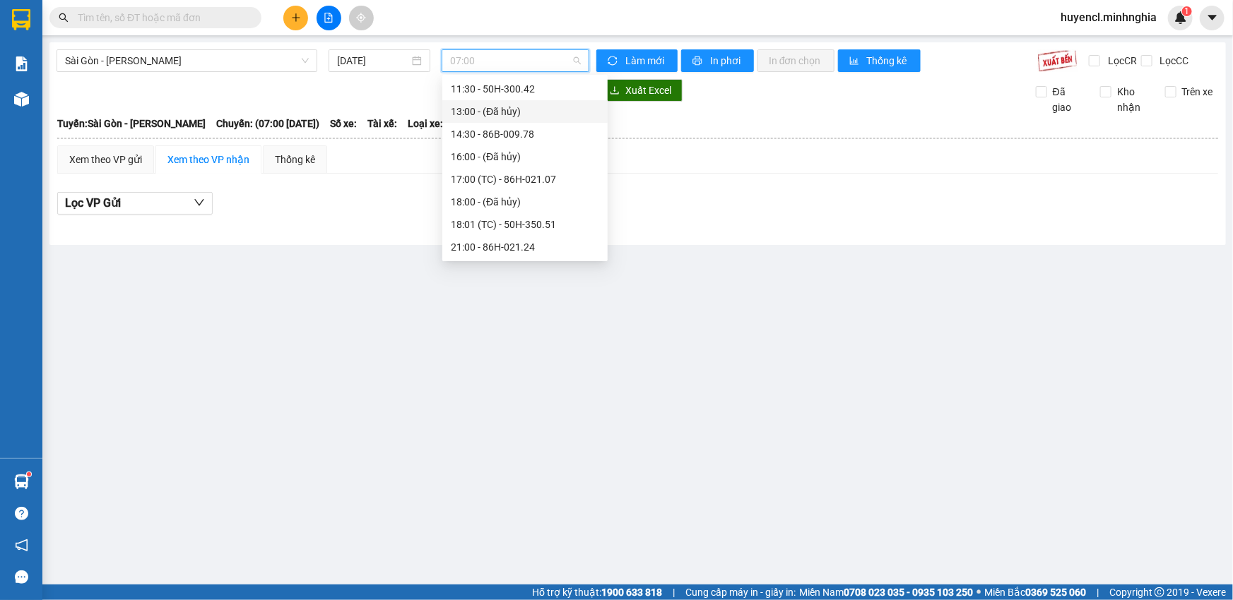
scroll to position [150, 0]
click at [529, 237] on div "21:00 - 86H-021.24" at bounding box center [525, 233] width 148 height 16
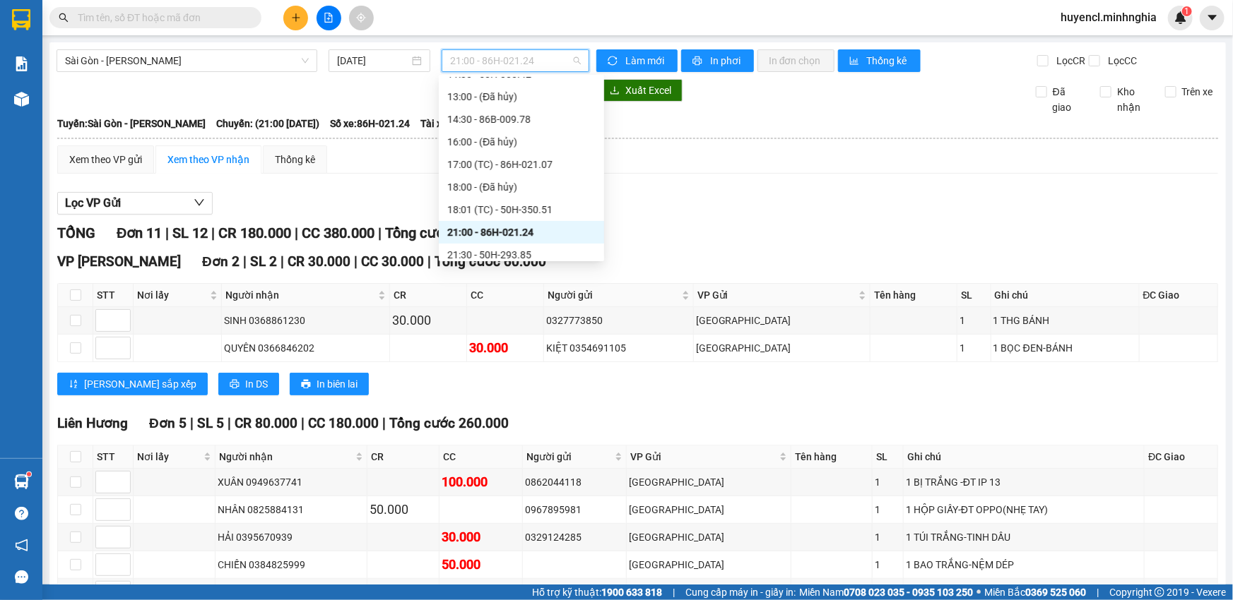
click at [504, 64] on span "21:00 - 86H-021.24" at bounding box center [515, 60] width 131 height 21
click at [530, 253] on div "21:30 - 50H-293.85" at bounding box center [521, 255] width 148 height 16
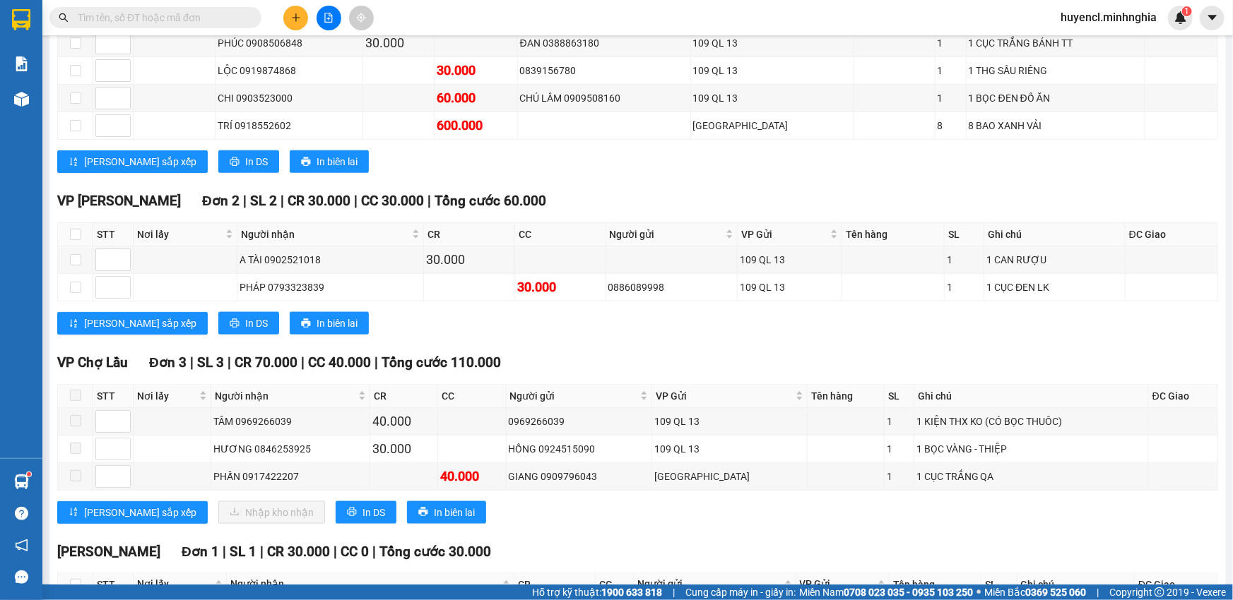
scroll to position [901, 0]
